Goal: Information Seeking & Learning: Learn about a topic

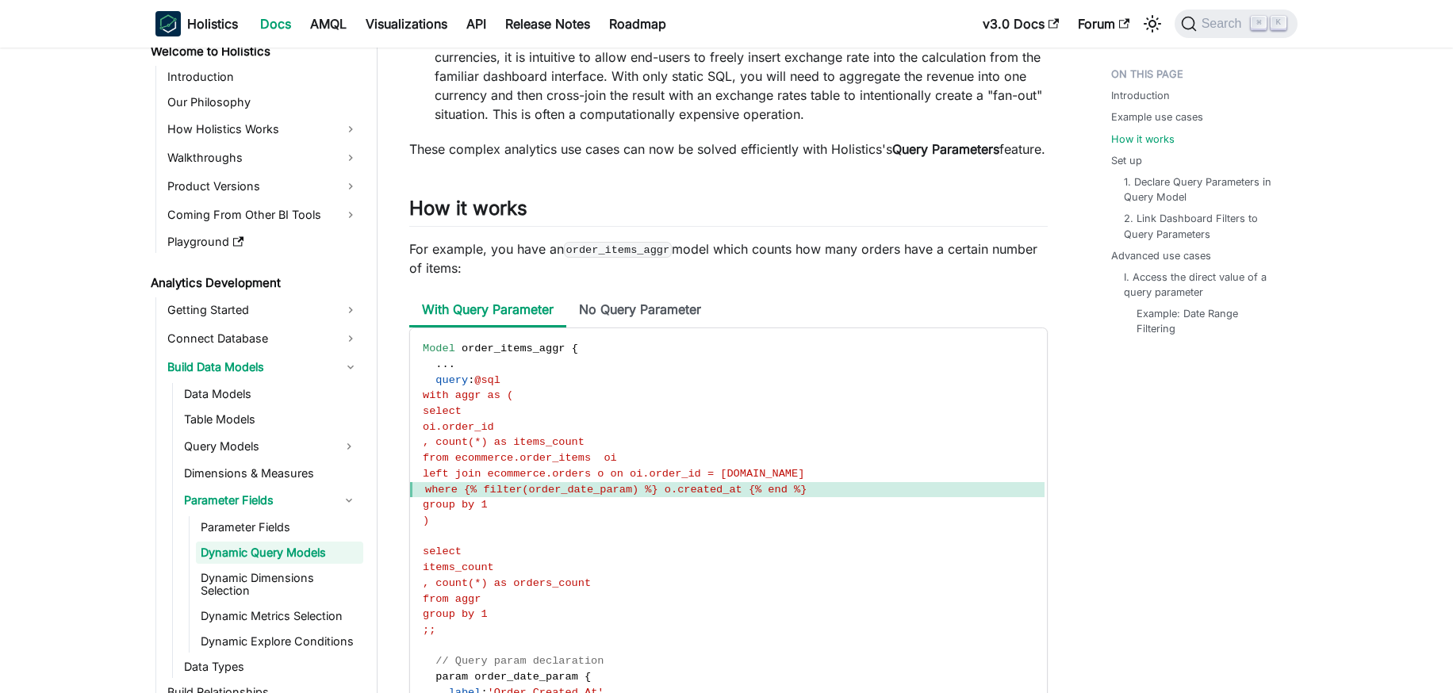
scroll to position [1091, 0]
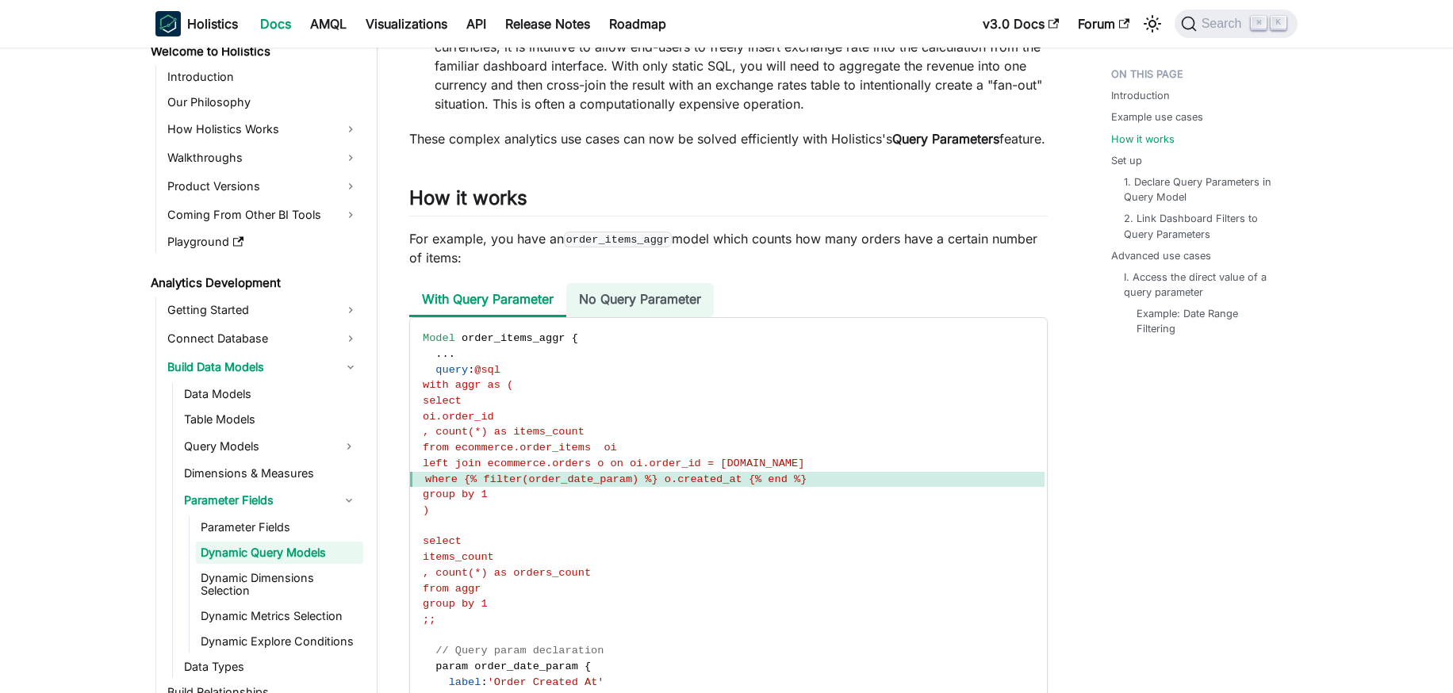
click at [648, 317] on li "No Query Parameter" at bounding box center [639, 300] width 147 height 34
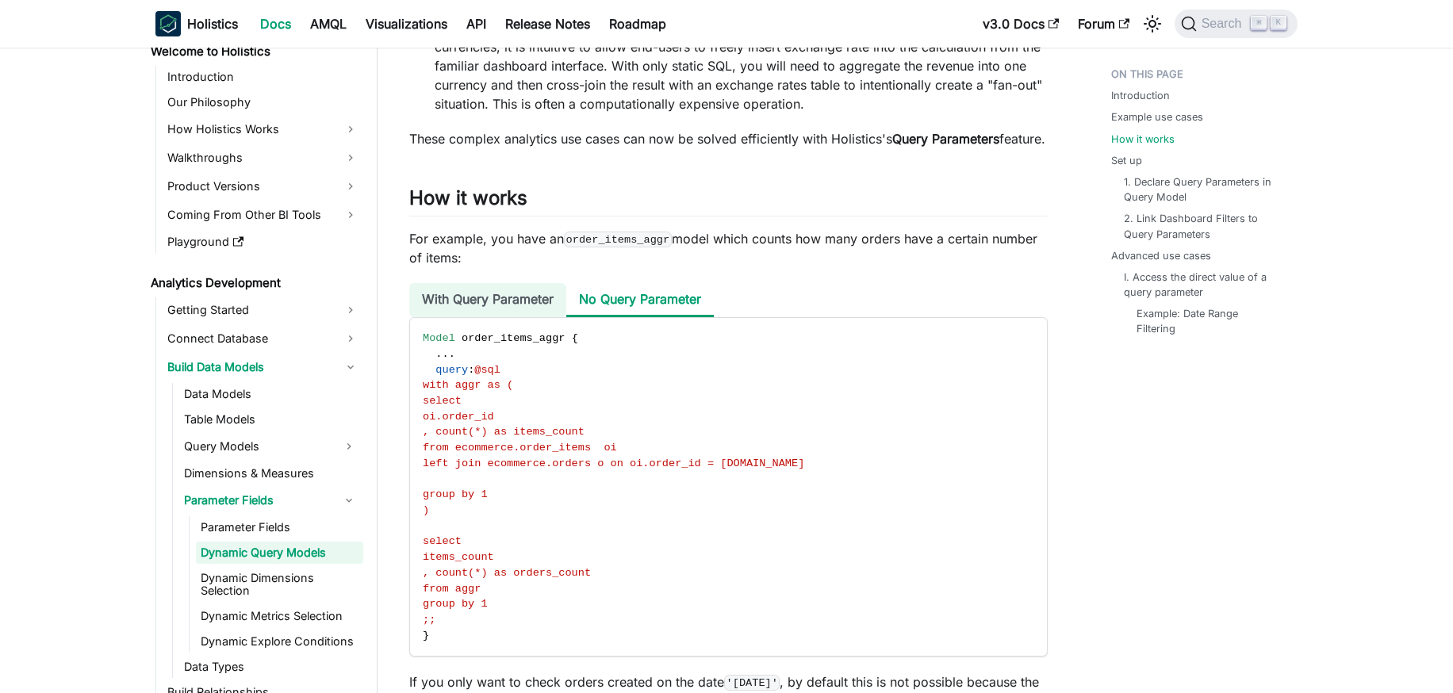
click at [509, 317] on li "With Query Parameter" at bounding box center [487, 300] width 157 height 34
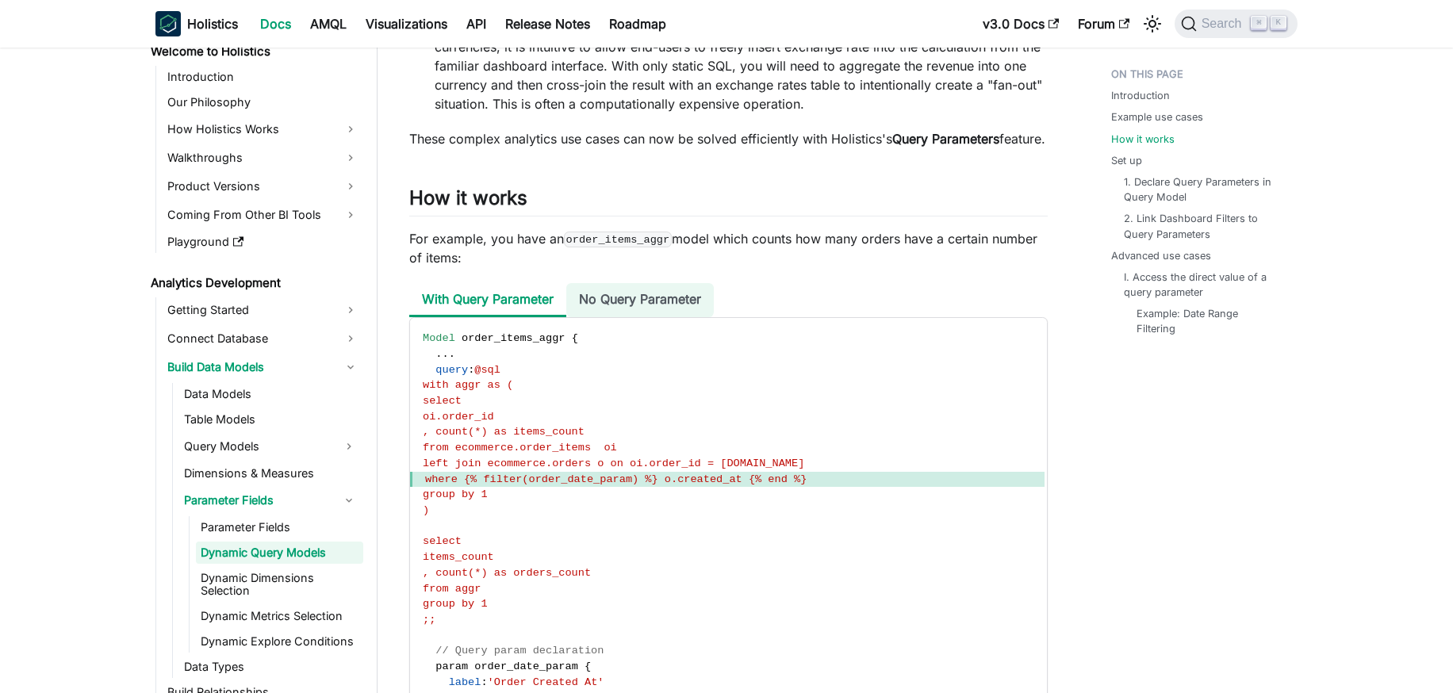
click at [618, 317] on li "No Query Parameter" at bounding box center [639, 300] width 147 height 34
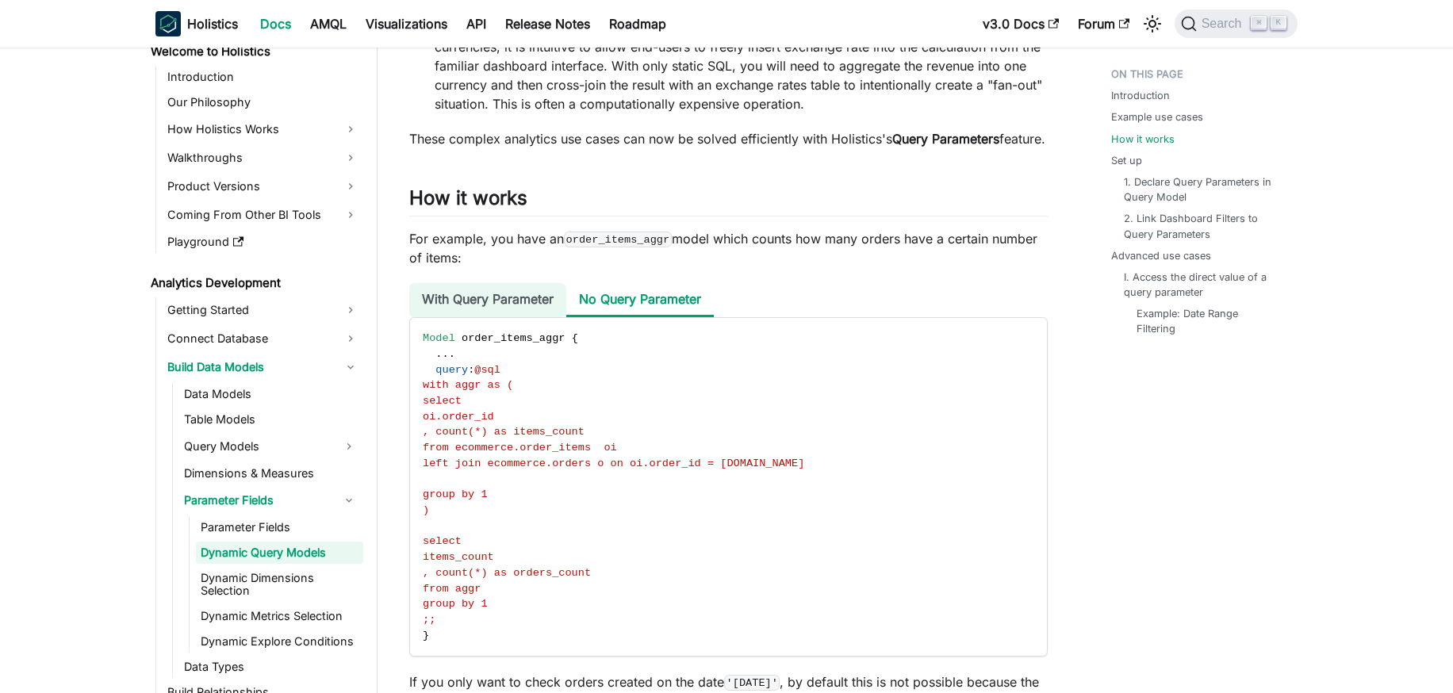
scroll to position [1207, 0]
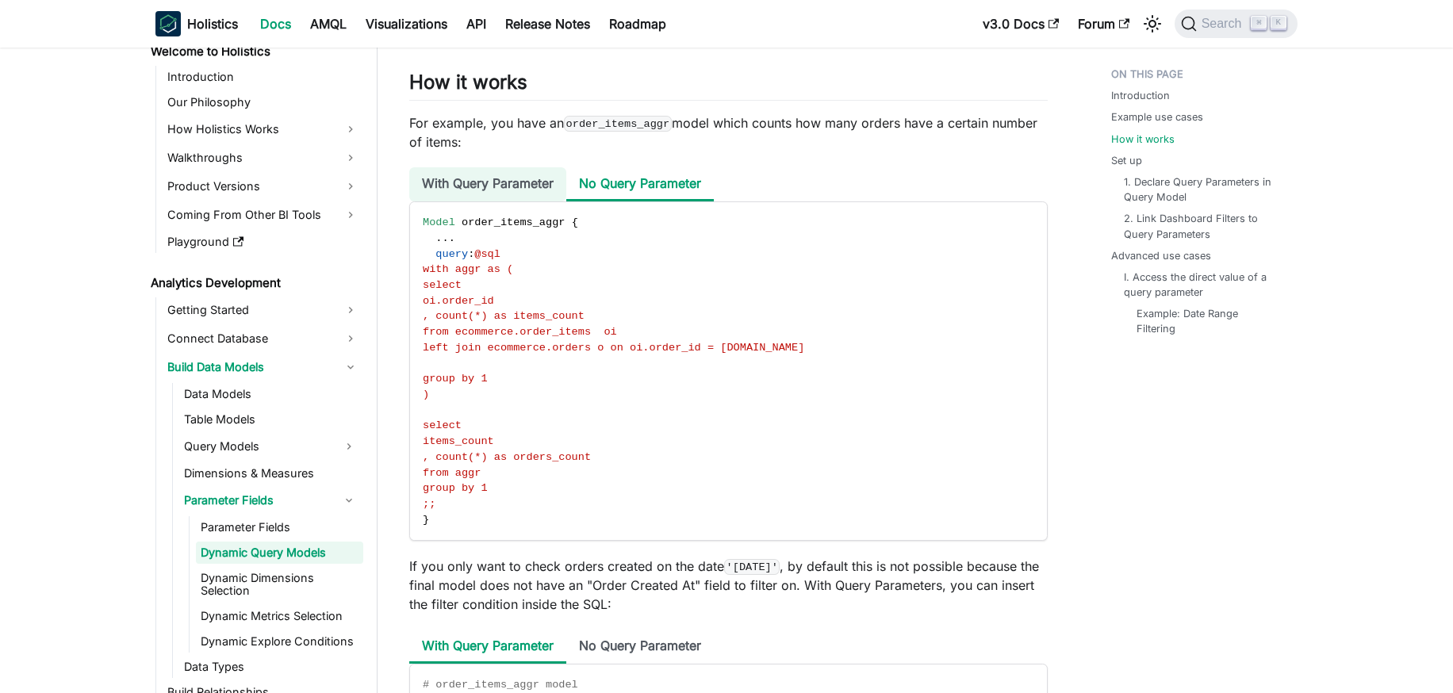
click at [505, 193] on li "With Query Parameter" at bounding box center [487, 184] width 157 height 34
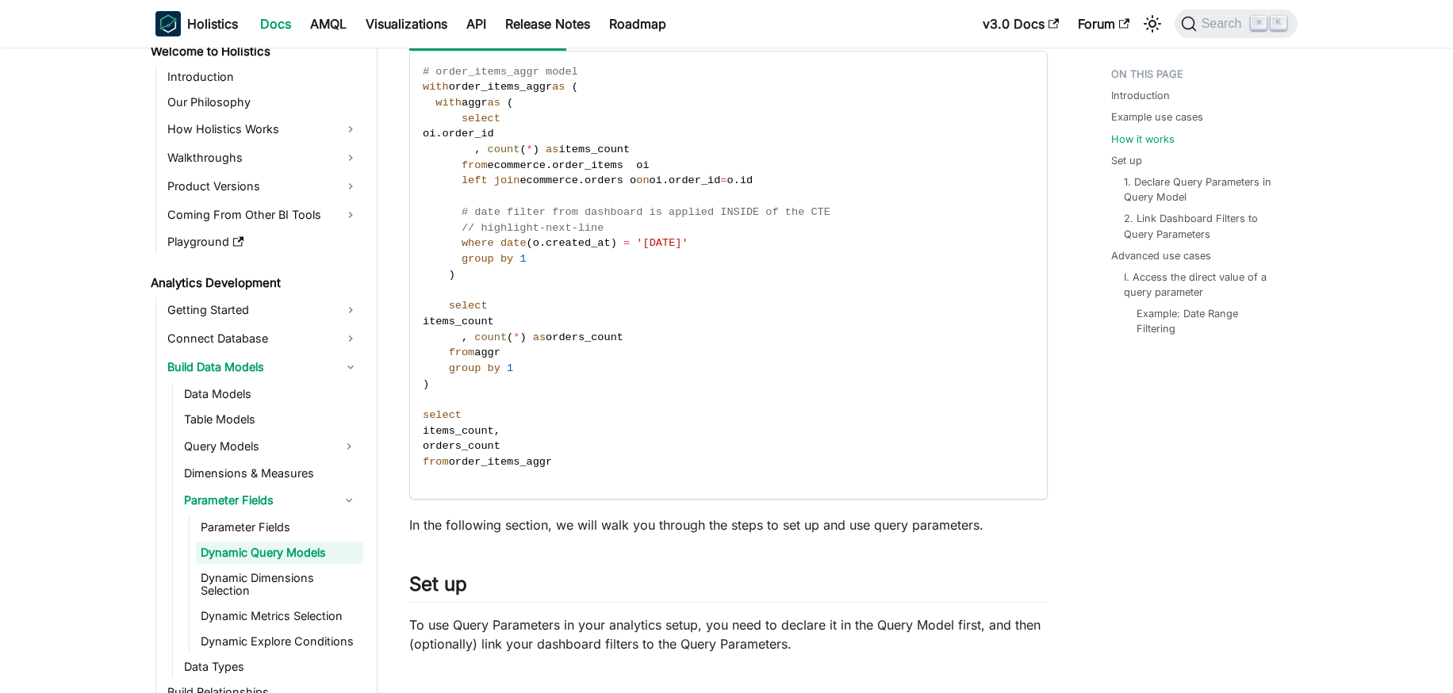
scroll to position [1917, 0]
click at [287, 530] on link "Parameter Fields" at bounding box center [279, 527] width 167 height 22
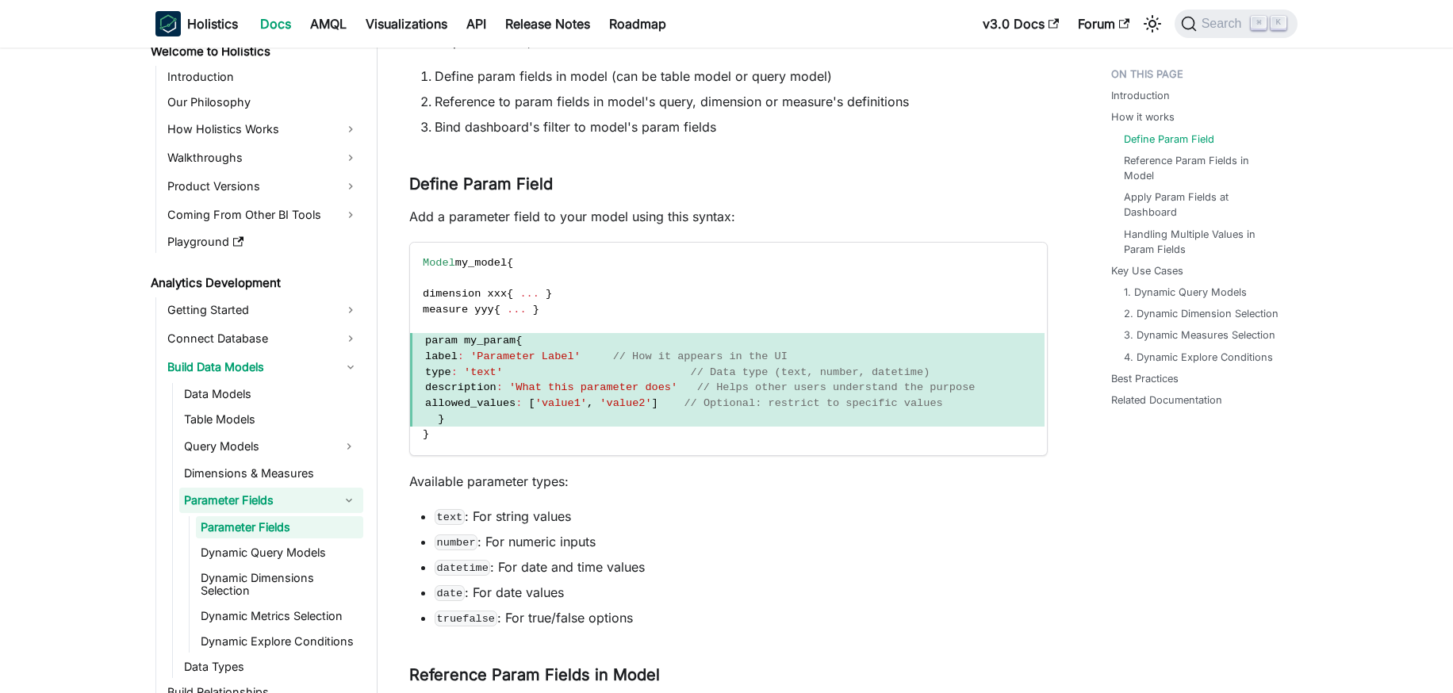
scroll to position [436, 0]
click at [454, 360] on span "label : 'Parameter Label' // How it appears in the UI" at bounding box center [727, 354] width 634 height 16
click at [496, 379] on span "description" at bounding box center [460, 385] width 71 height 12
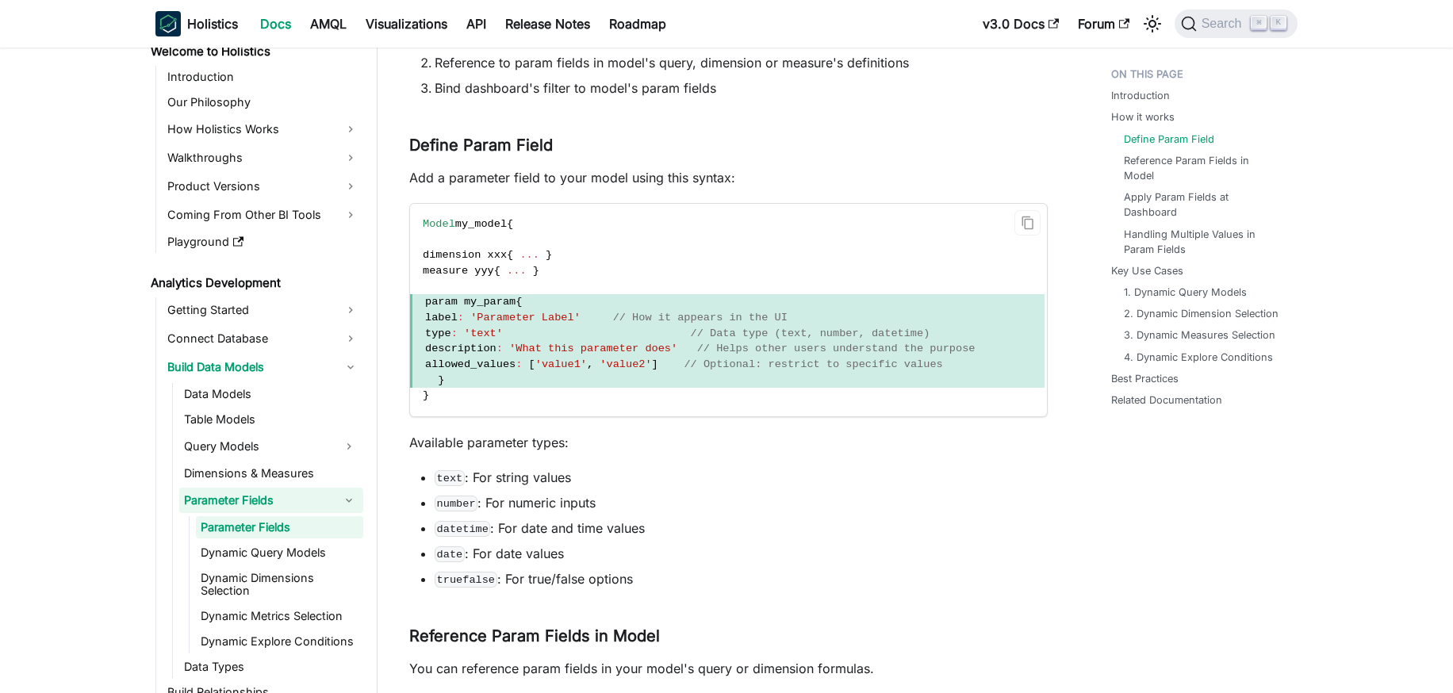
scroll to position [499, 0]
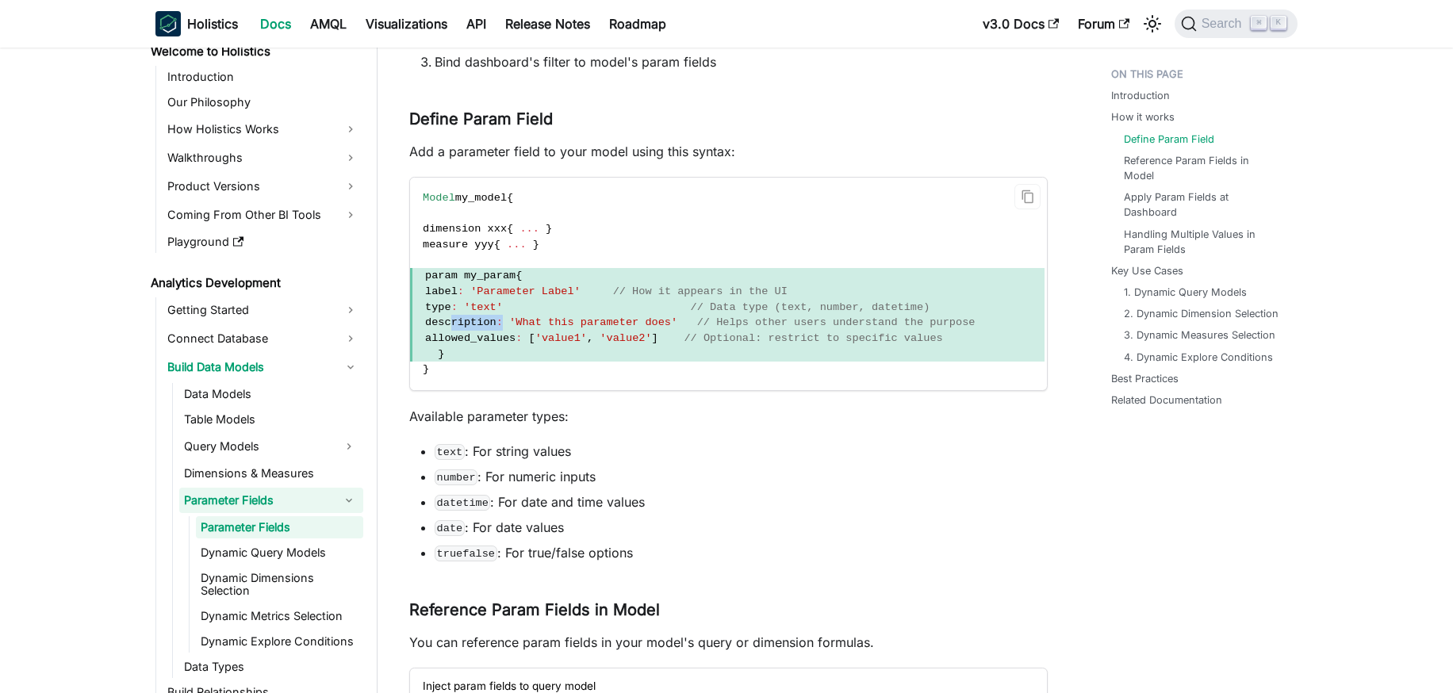
drag, startPoint x: 450, startPoint y: 322, endPoint x: 529, endPoint y: 319, distance: 78.6
click at [530, 319] on span "description : 'What this parameter does' // Helps other users understand the pu…" at bounding box center [727, 323] width 634 height 16
copy span "description :"
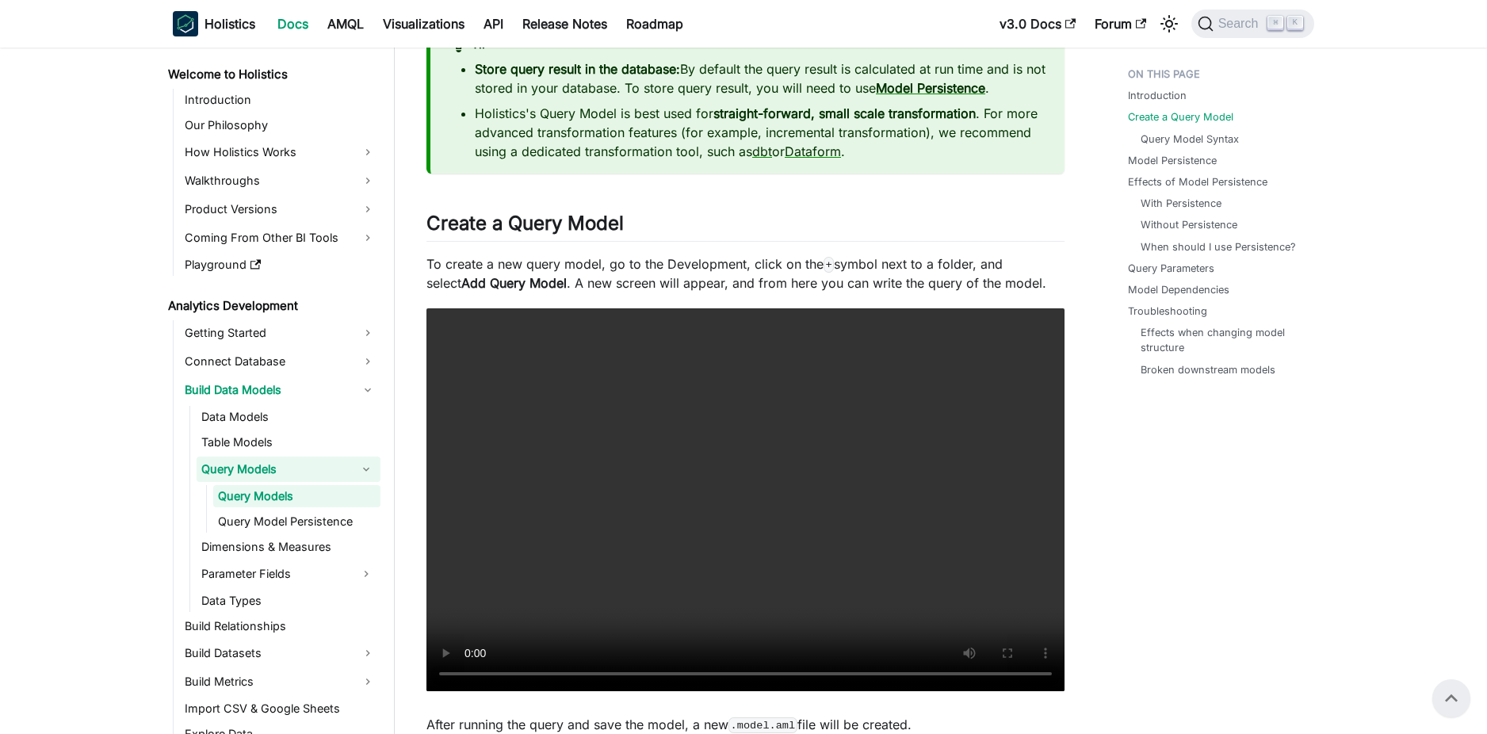
scroll to position [1026, 0]
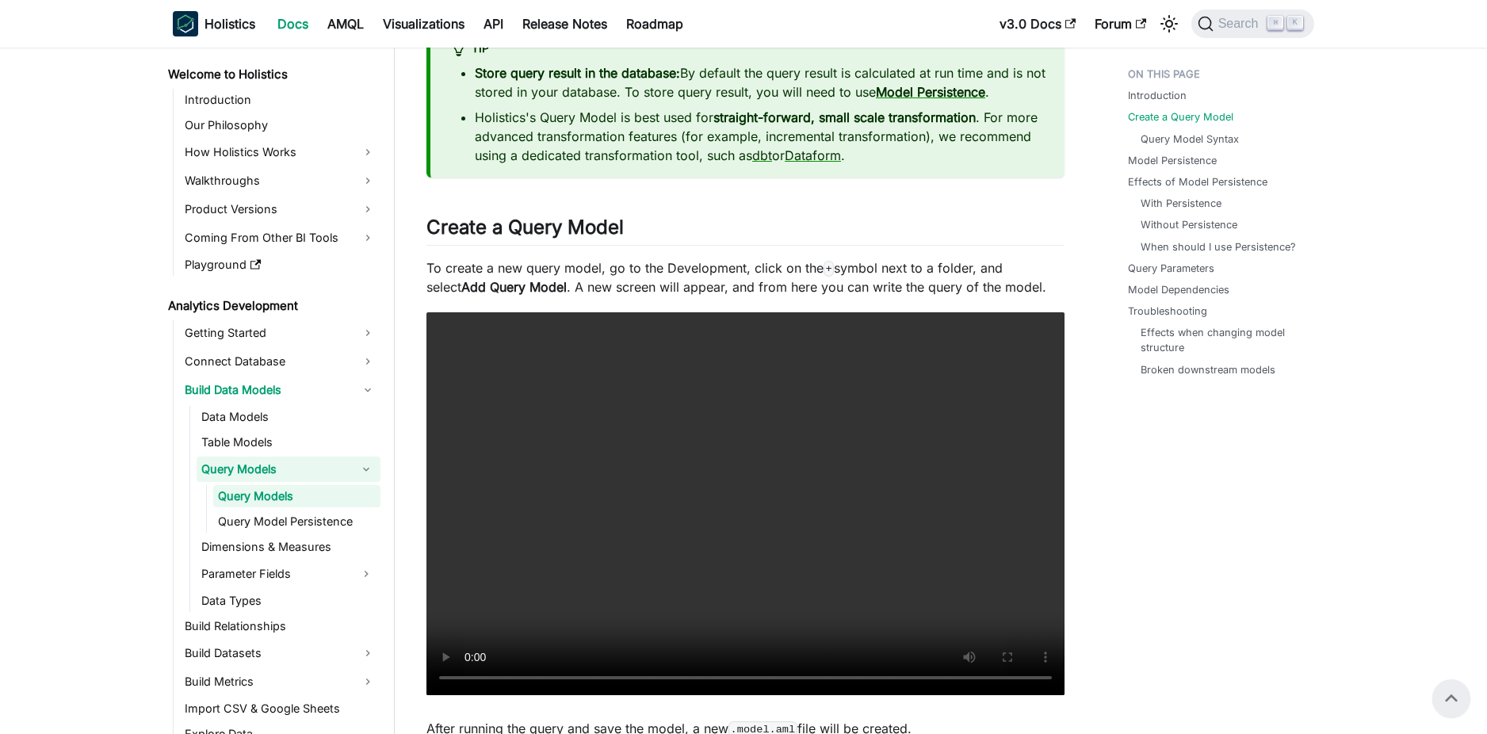
click at [766, 400] on video "Your browser does not support embedding video, but you can download it ." at bounding box center [746, 503] width 638 height 383
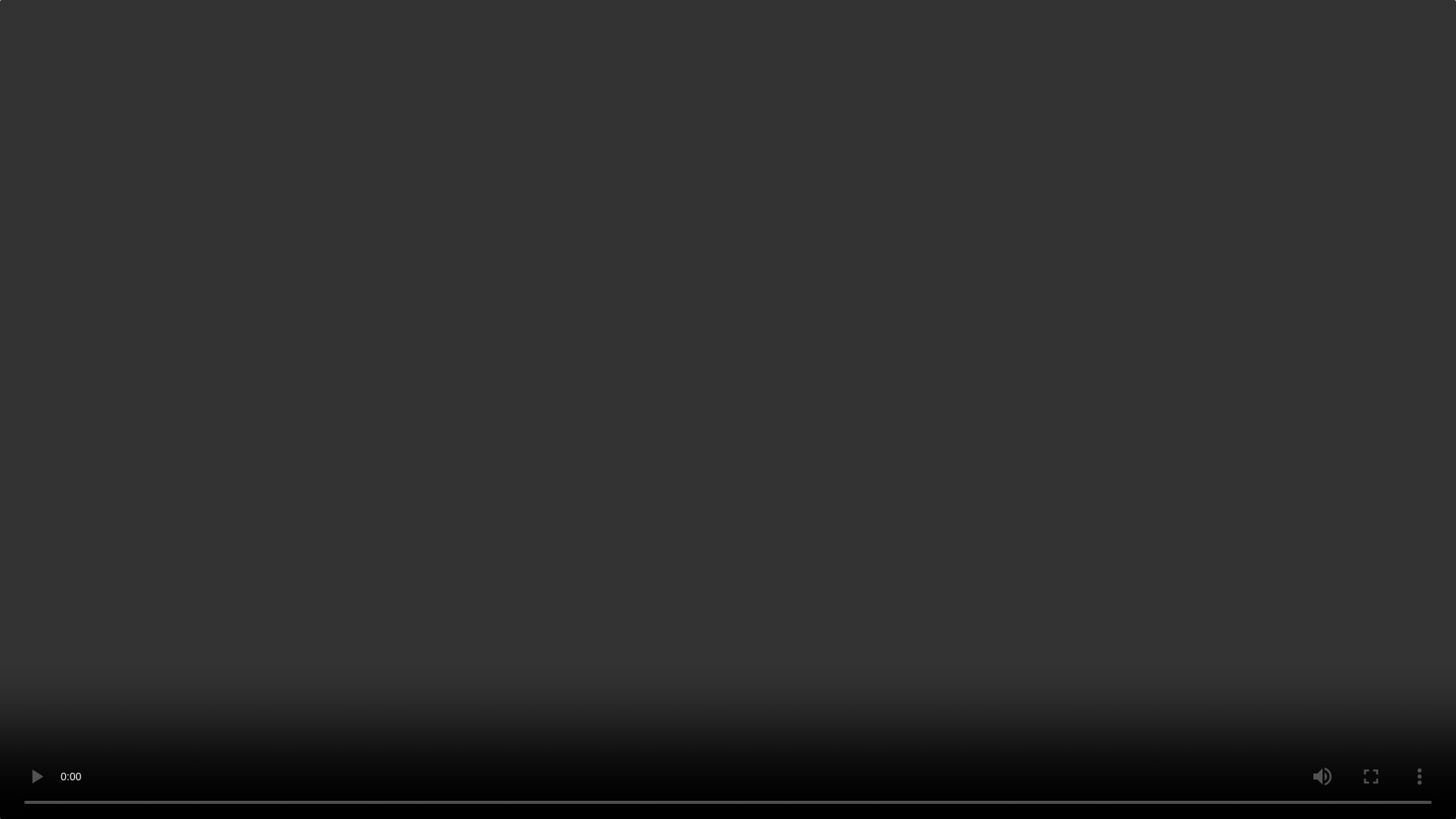
click at [550, 483] on video "Your browser does not support embedding video, but you can download it ." at bounding box center [728, 410] width 1456 height 819
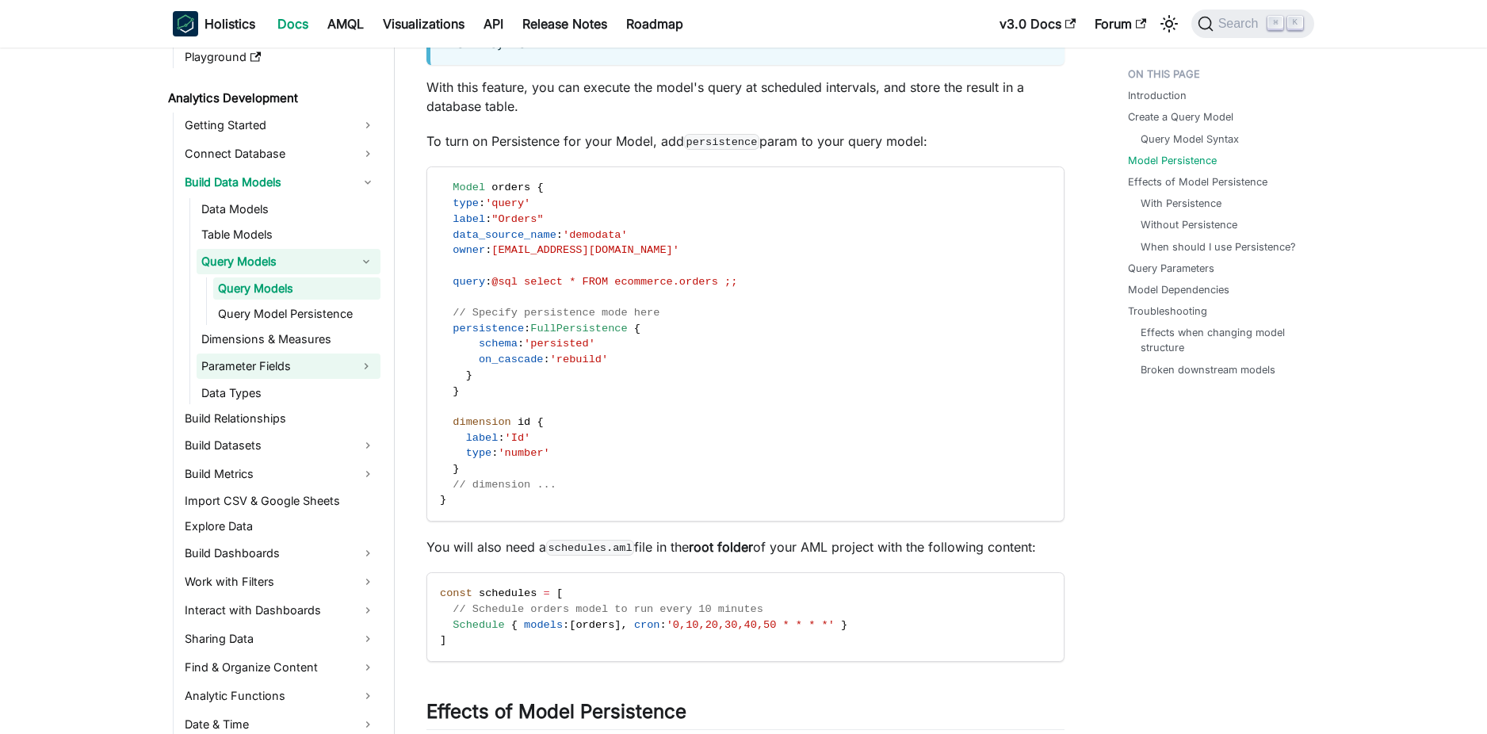
scroll to position [205, 0]
click at [351, 366] on link "Parameter Fields" at bounding box center [274, 368] width 155 height 25
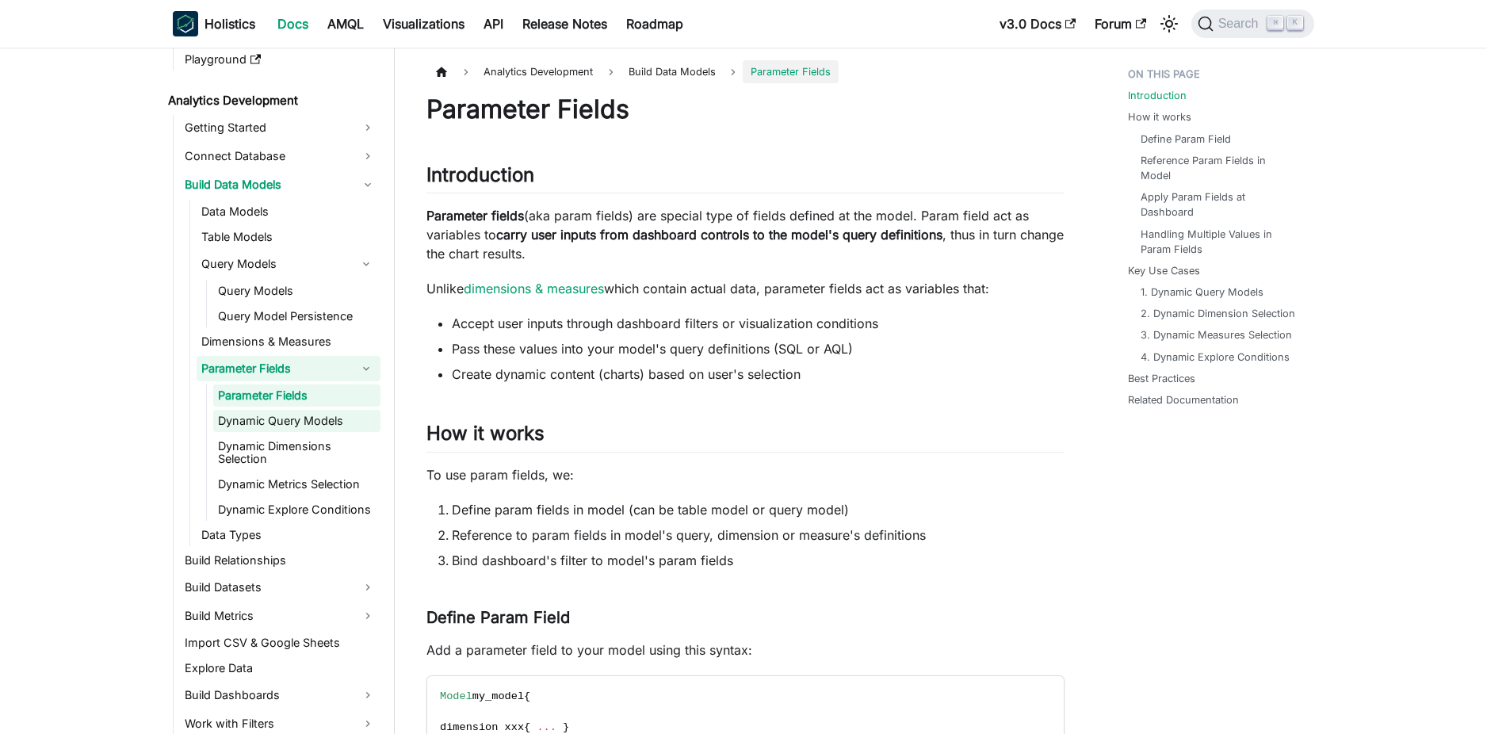
click at [327, 412] on link "Dynamic Query Models" at bounding box center [296, 421] width 167 height 22
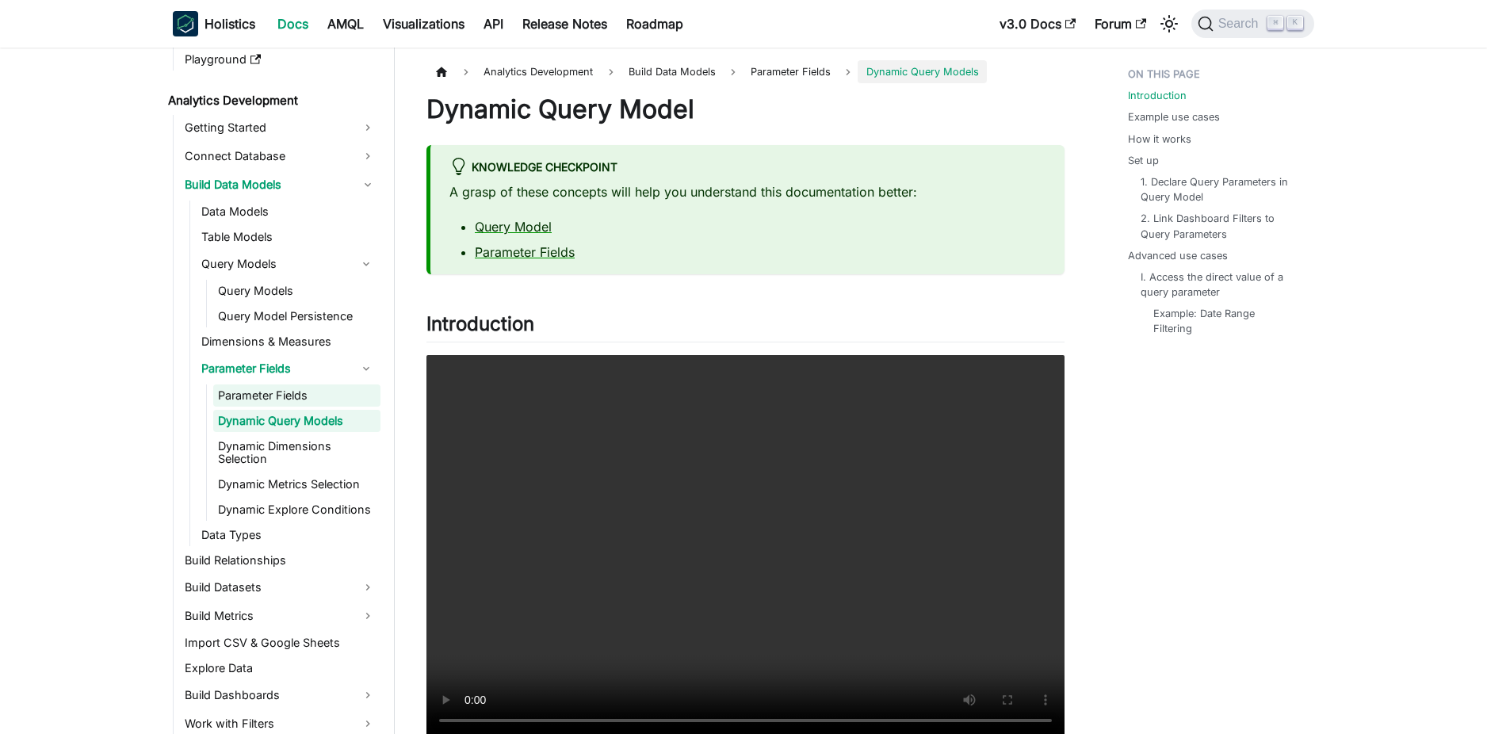
click at [324, 396] on link "Parameter Fields" at bounding box center [296, 396] width 167 height 22
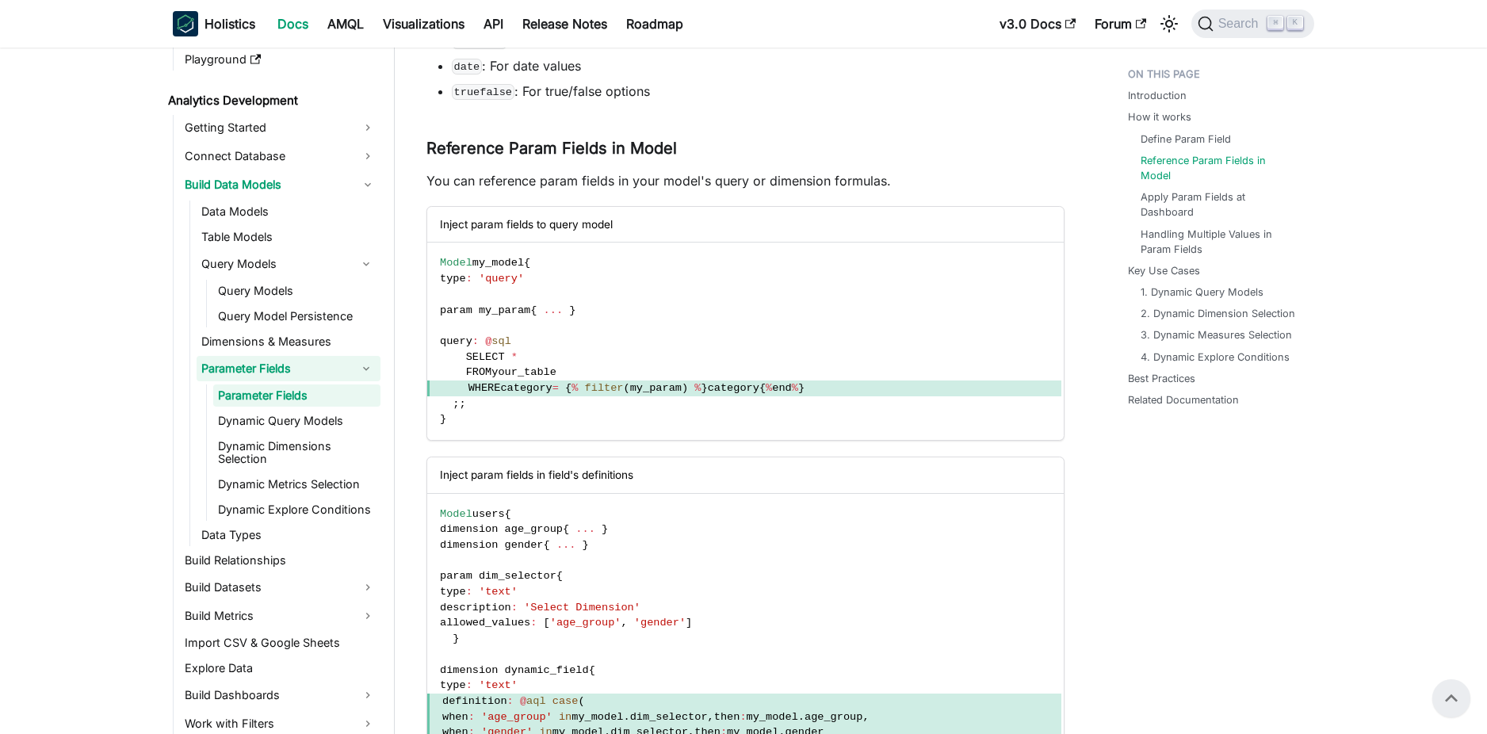
scroll to position [959, 0]
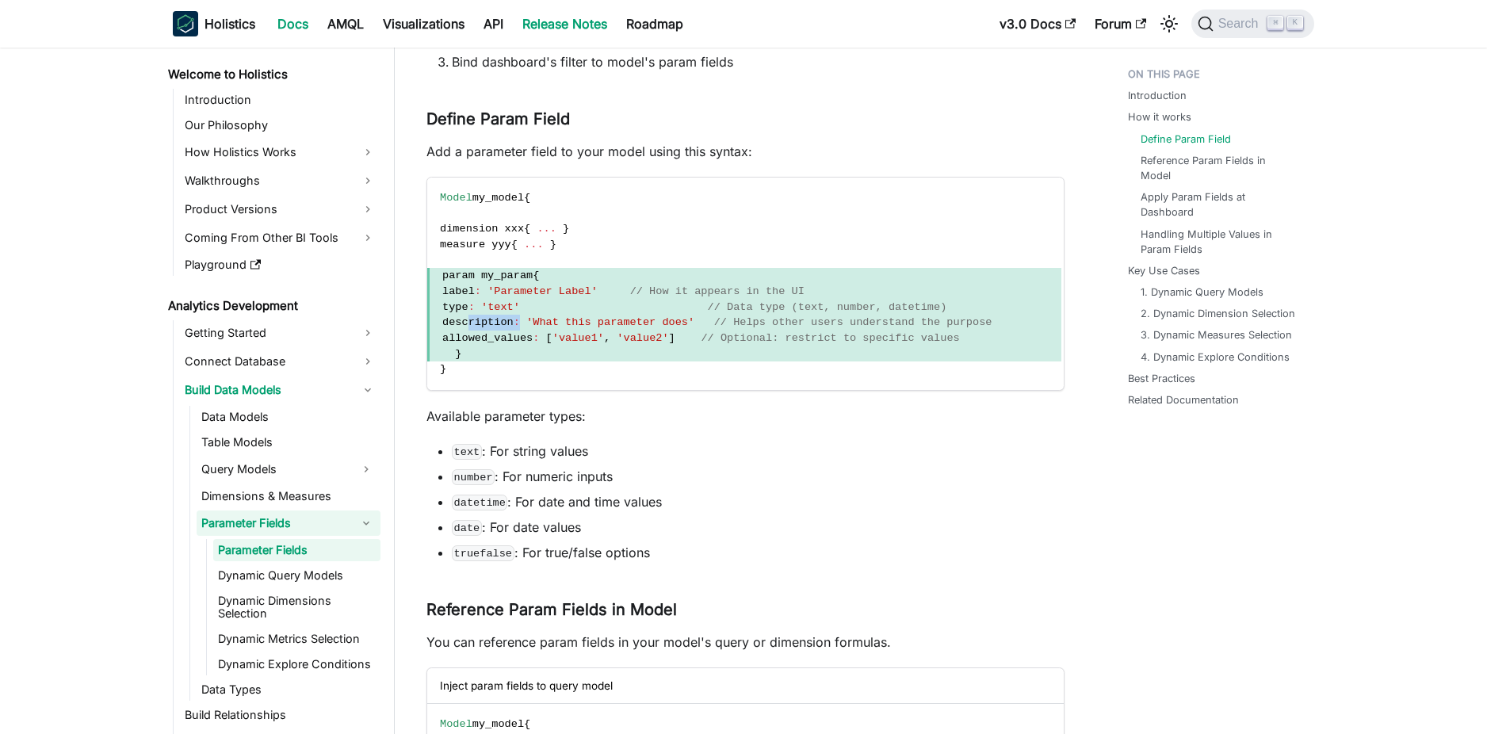
scroll to position [23, 0]
